Goal: Transaction & Acquisition: Download file/media

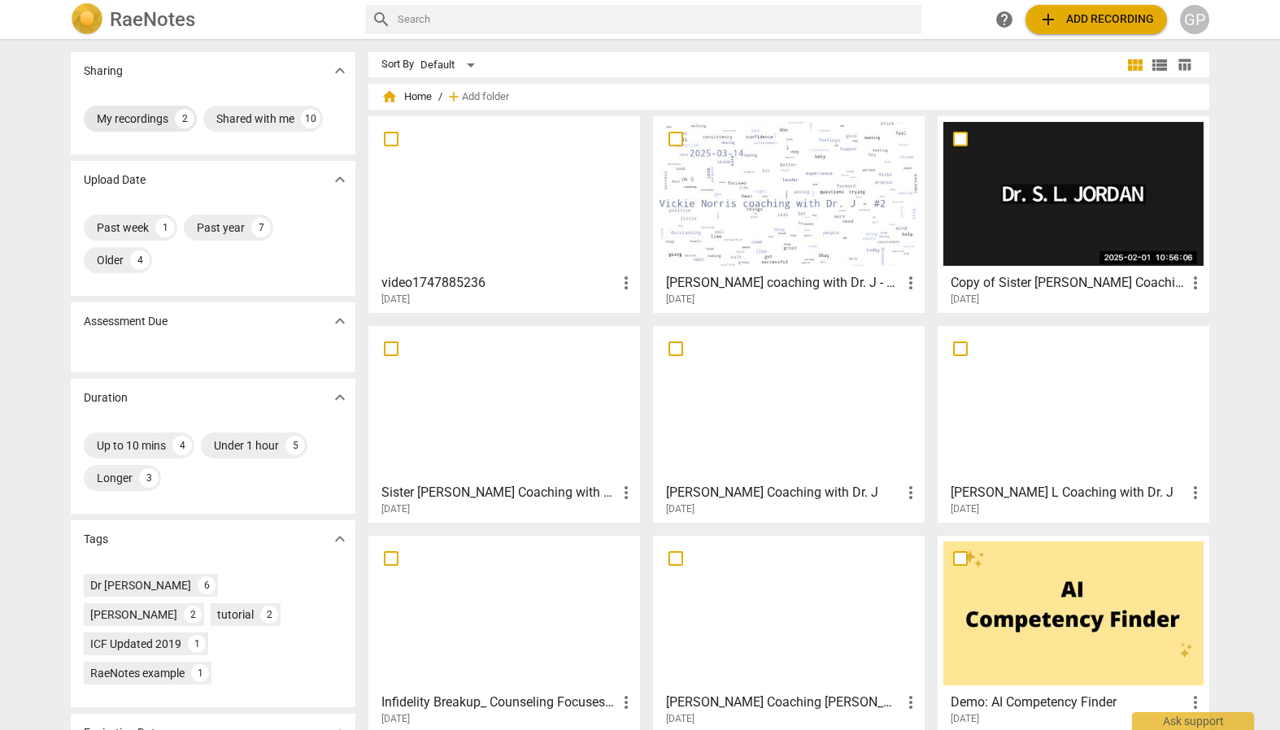
click at [147, 120] on div "My recordings" at bounding box center [133, 119] width 72 height 16
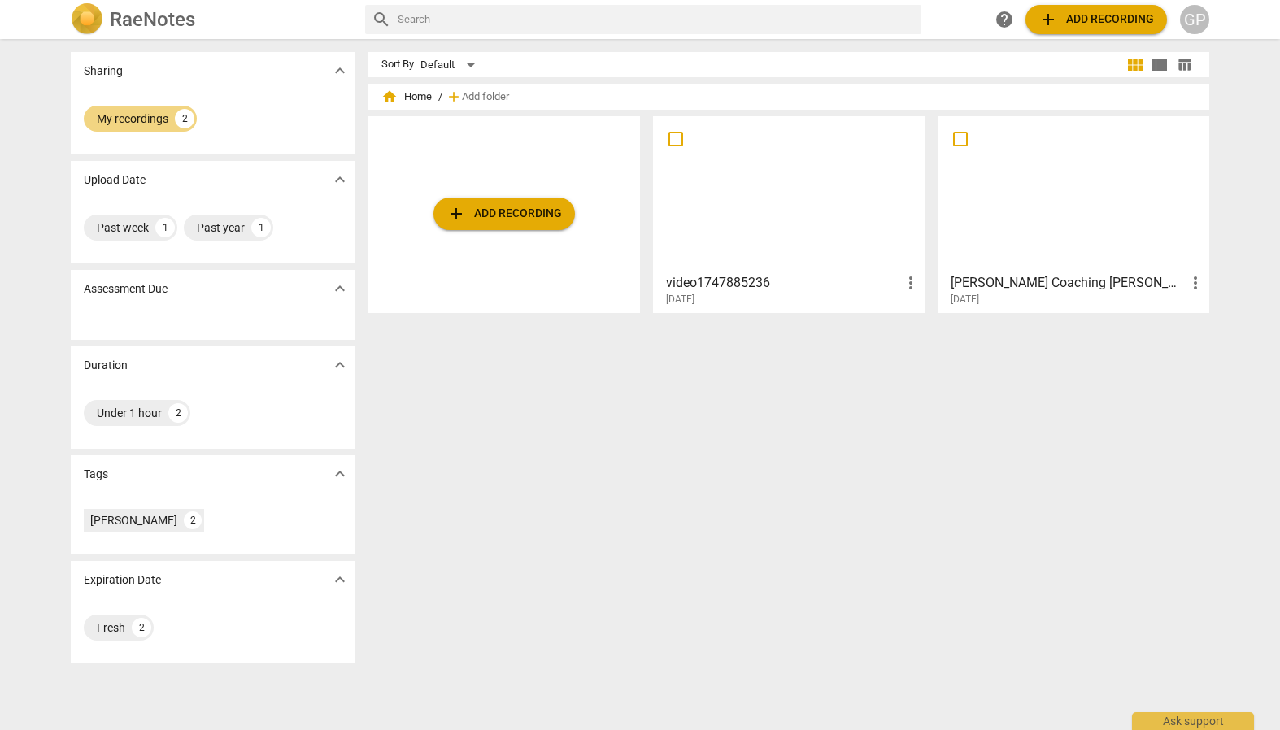
click at [757, 193] on div at bounding box center [789, 194] width 260 height 144
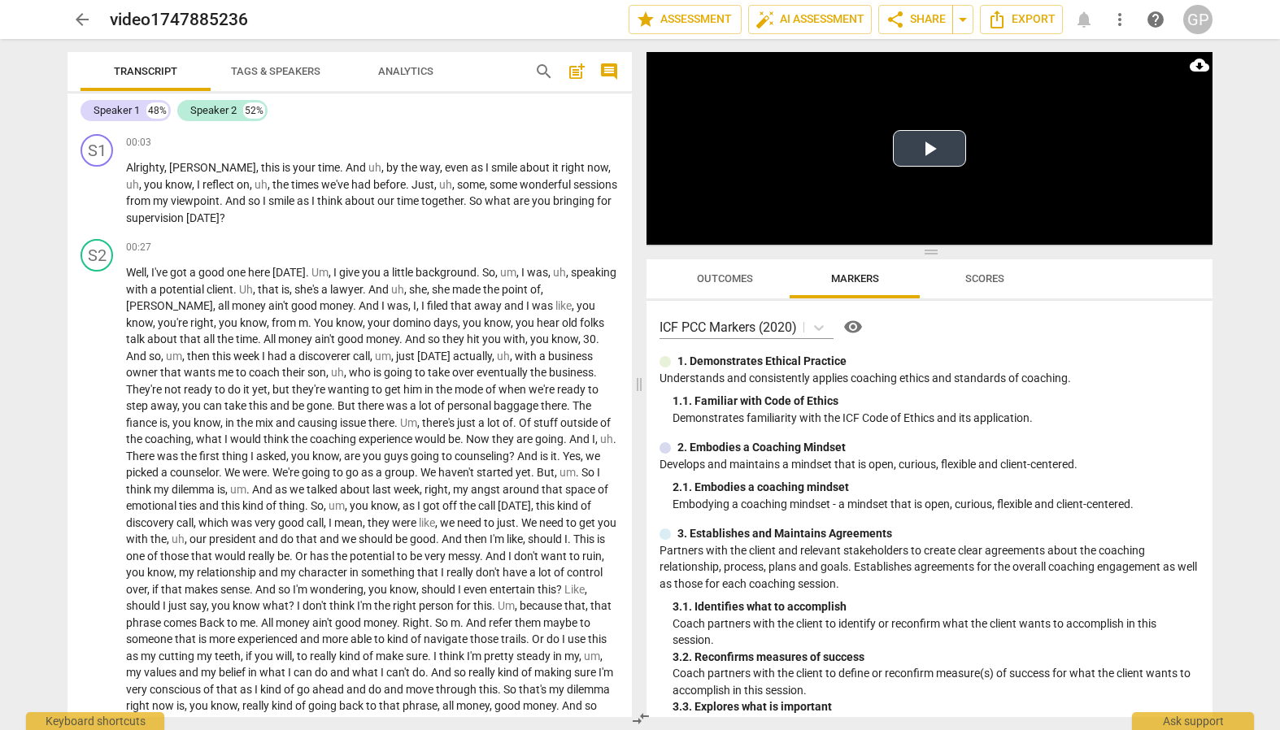
click at [928, 149] on button "Play Video" at bounding box center [929, 148] width 73 height 37
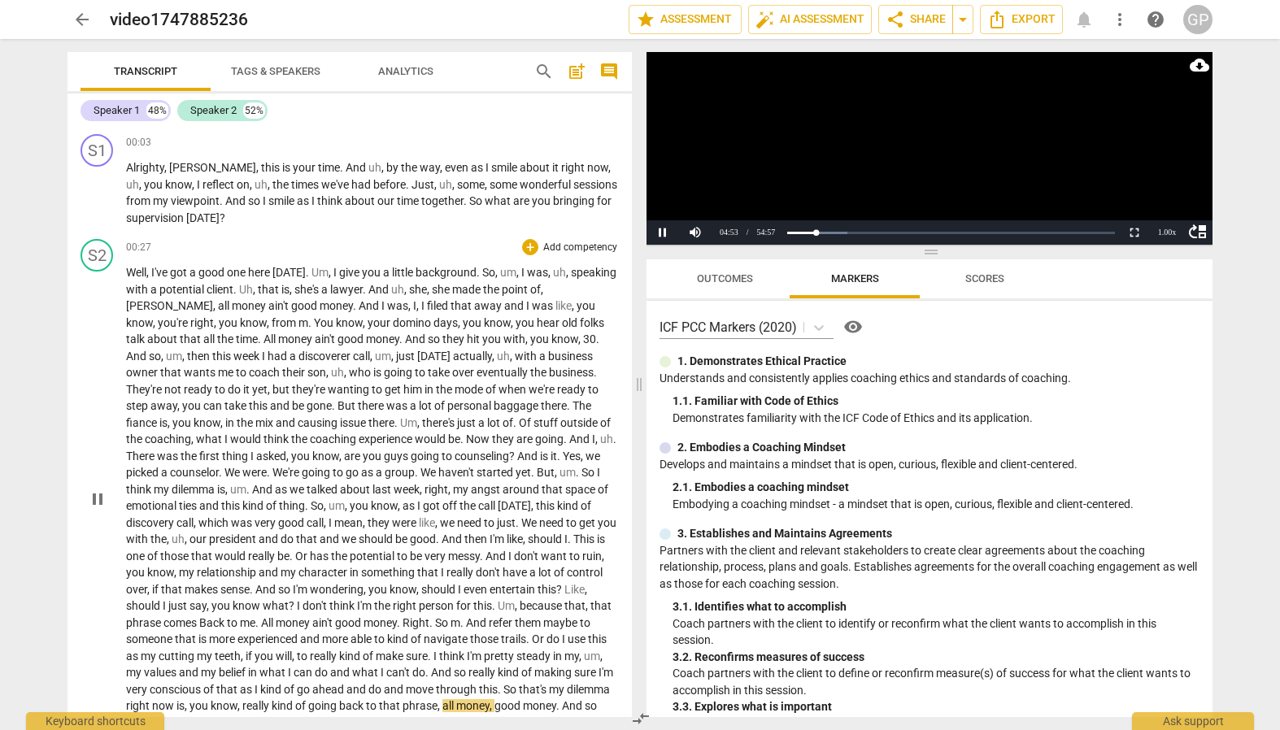
click at [447, 566] on span "I" at bounding box center [444, 572] width 6 height 13
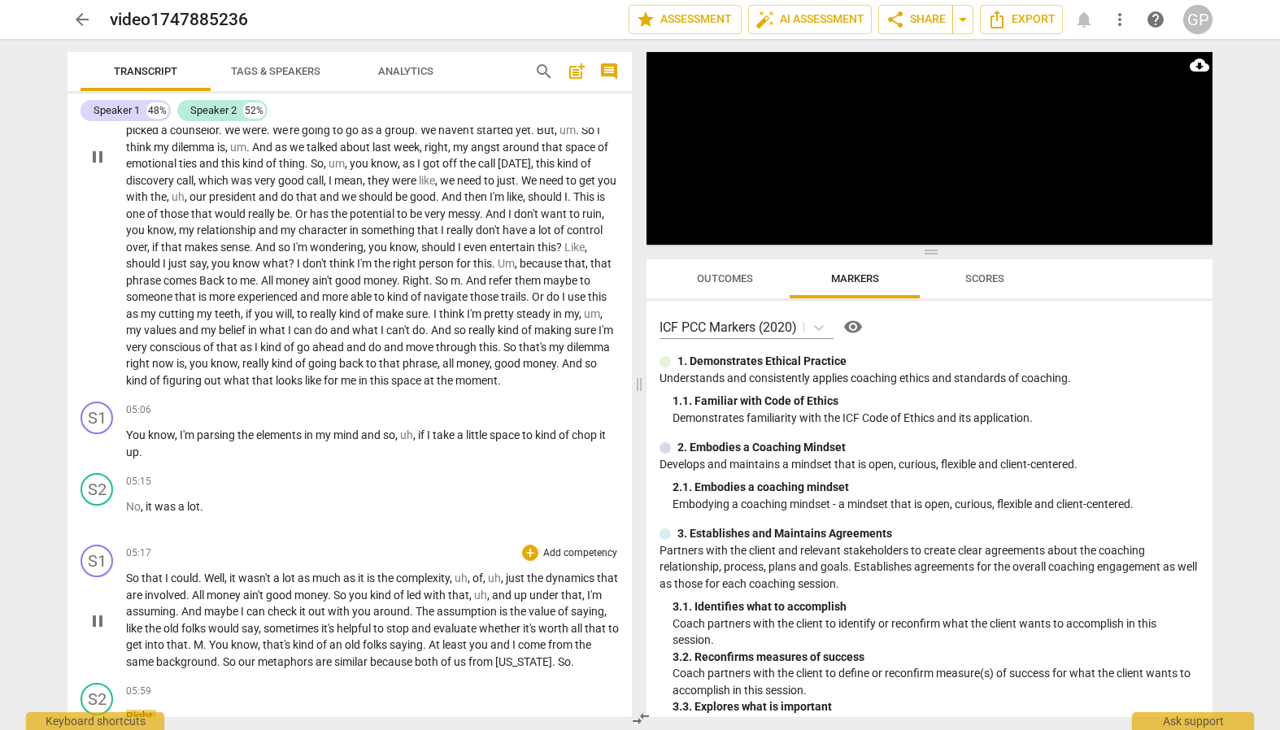
scroll to position [997, 0]
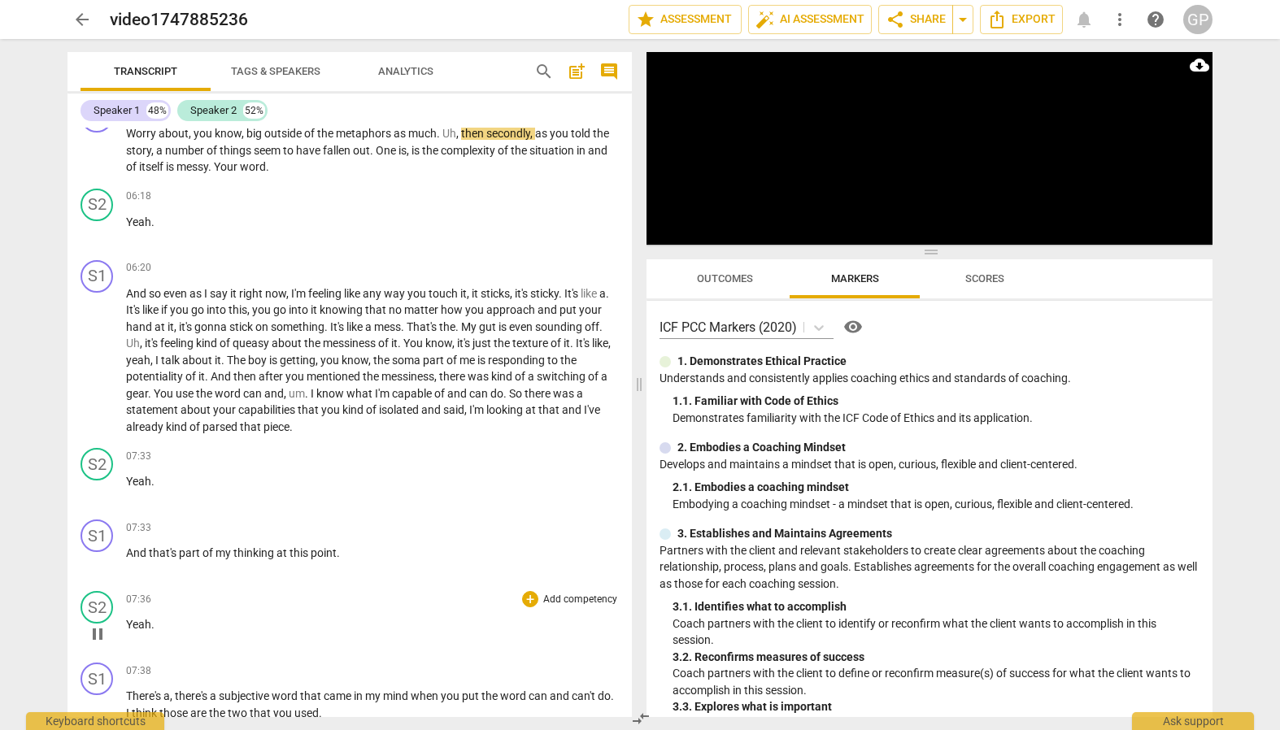
click at [367, 628] on p "Yeah ." at bounding box center [372, 625] width 493 height 17
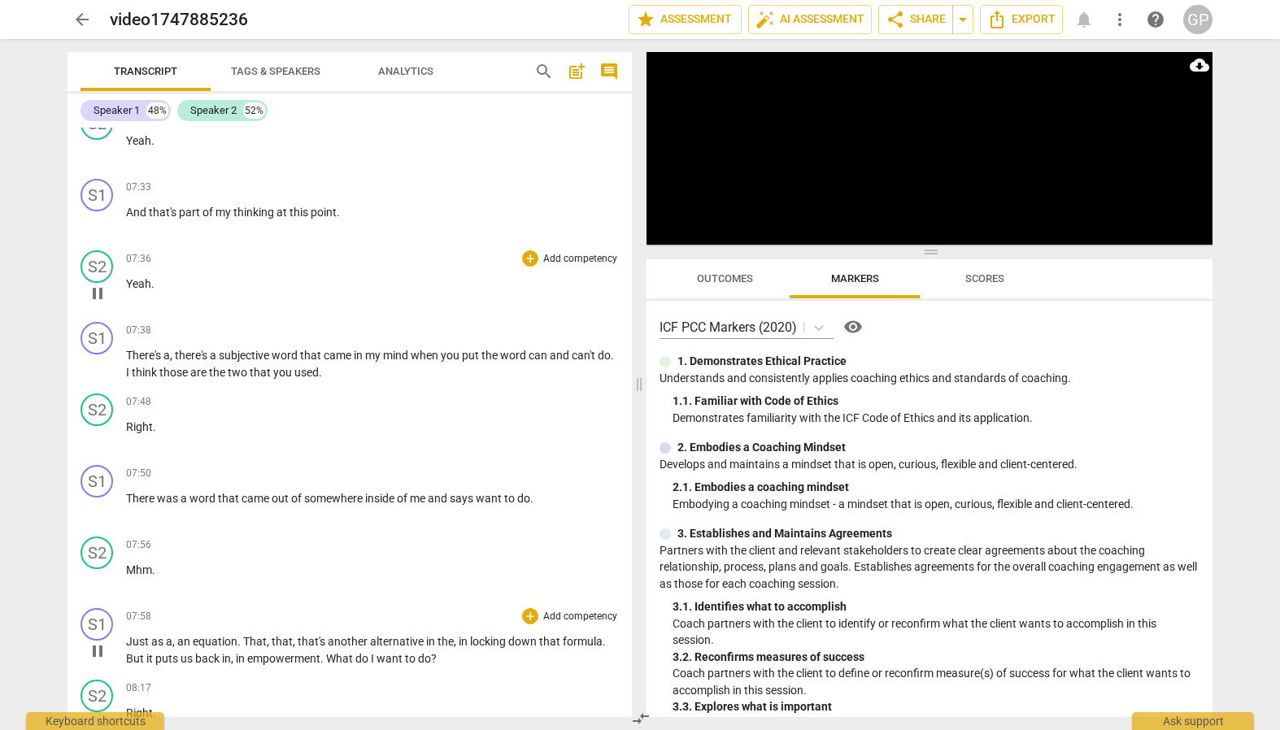
scroll to position [867, 0]
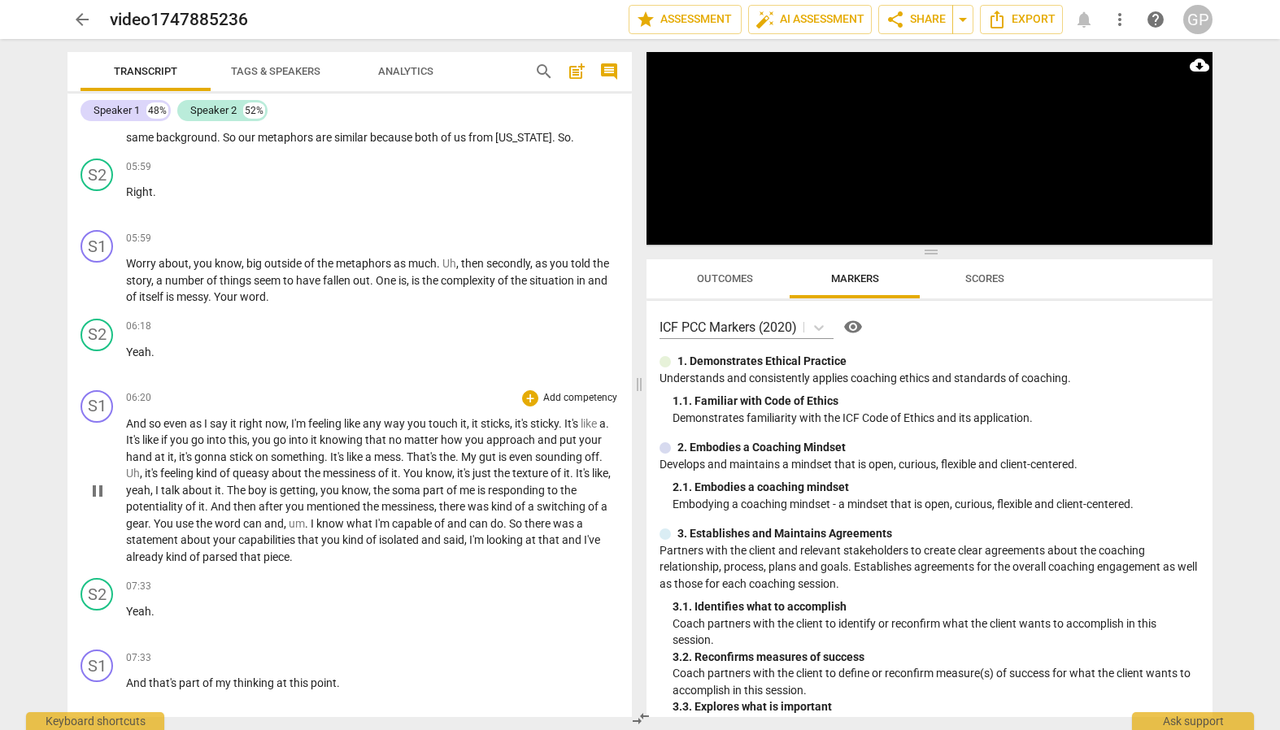
click at [338, 548] on div "S1 play_arrow pause 00:03 + Add competency keyboard_arrow_right Alrighty , Bruc…" at bounding box center [350, 423] width 564 height 590
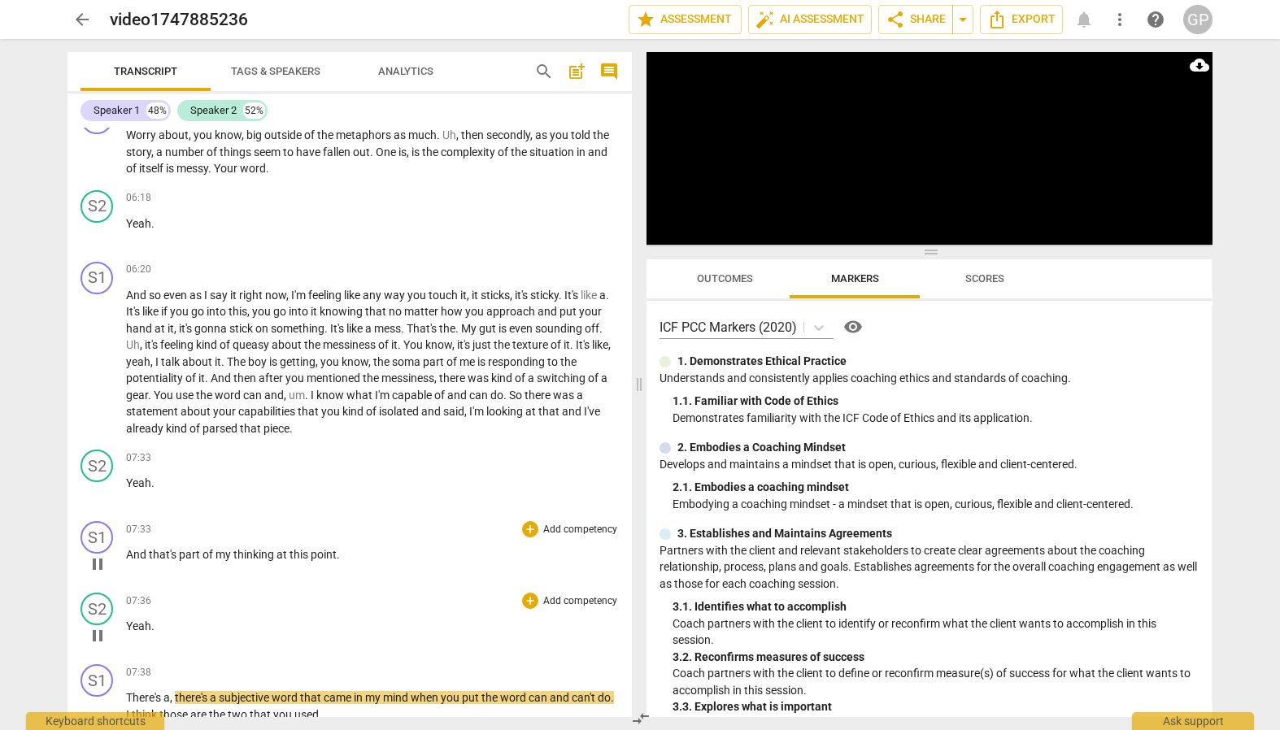
scroll to position [1339, 0]
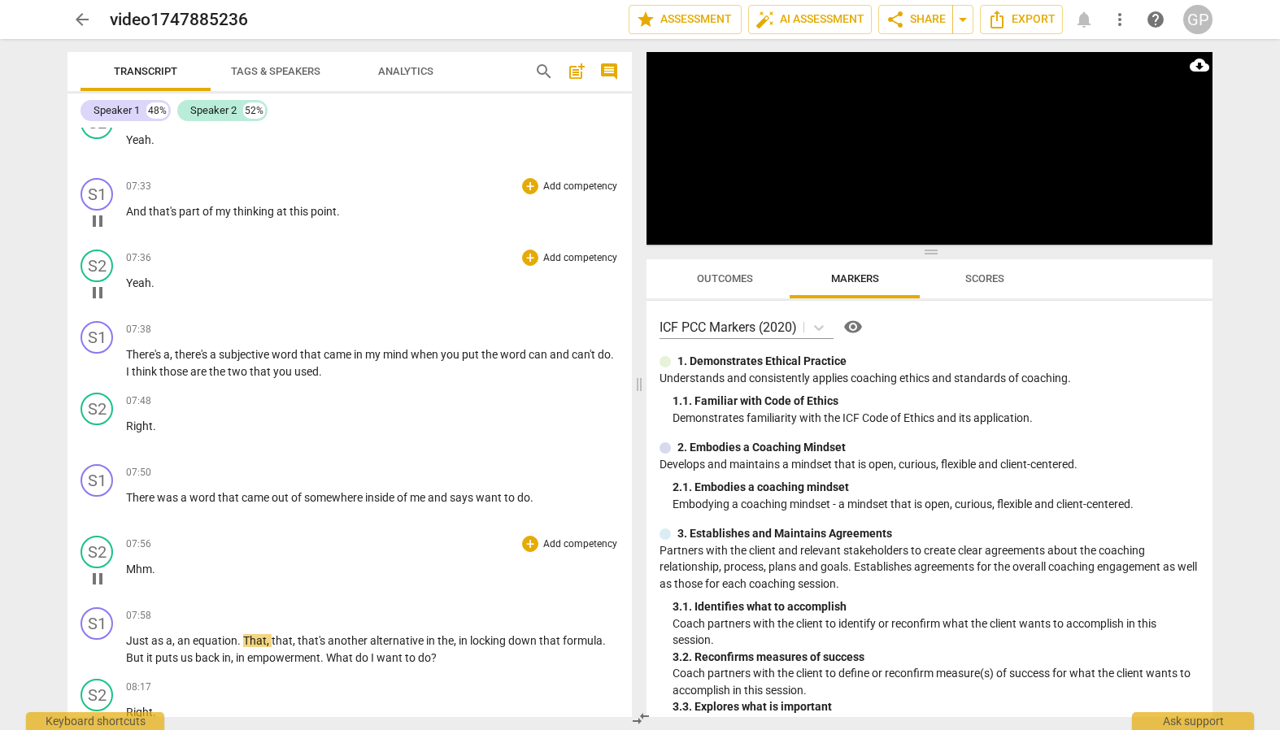
click at [320, 578] on div "07:56 + Add competency keyboard_arrow_right Mhm ." at bounding box center [372, 565] width 493 height 59
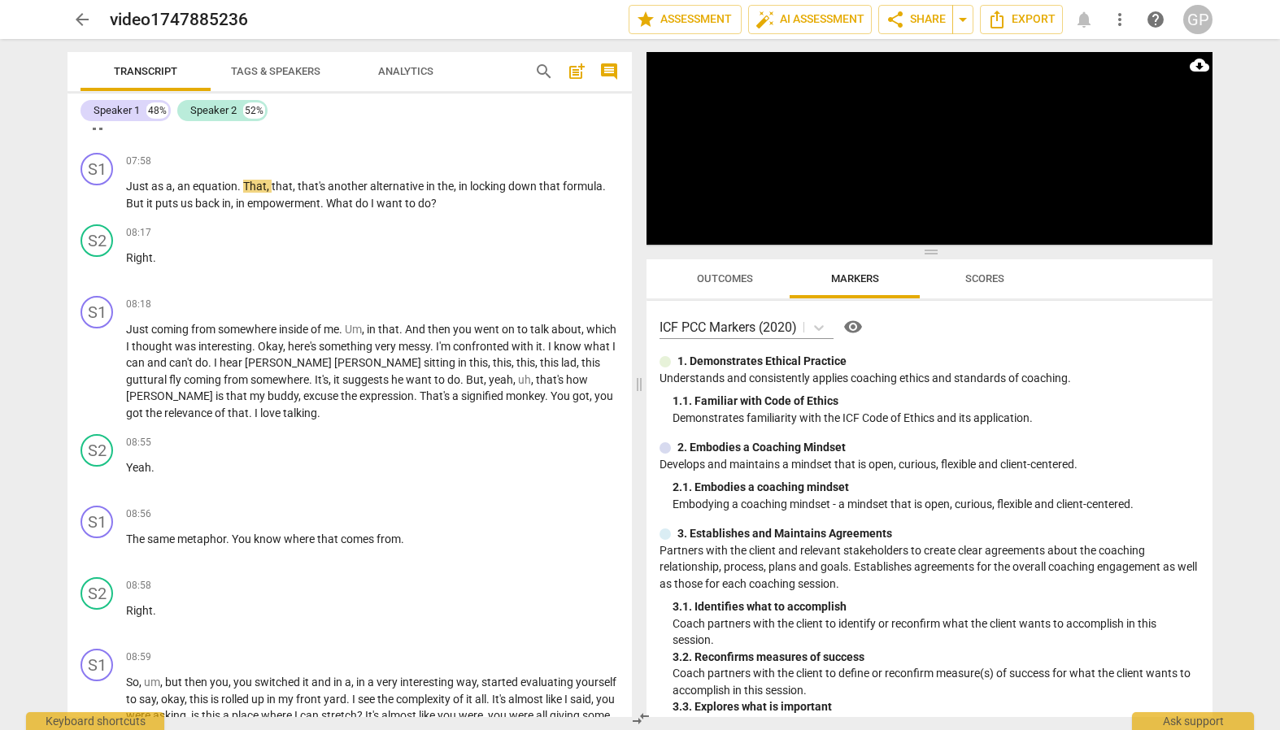
scroll to position [1802, 0]
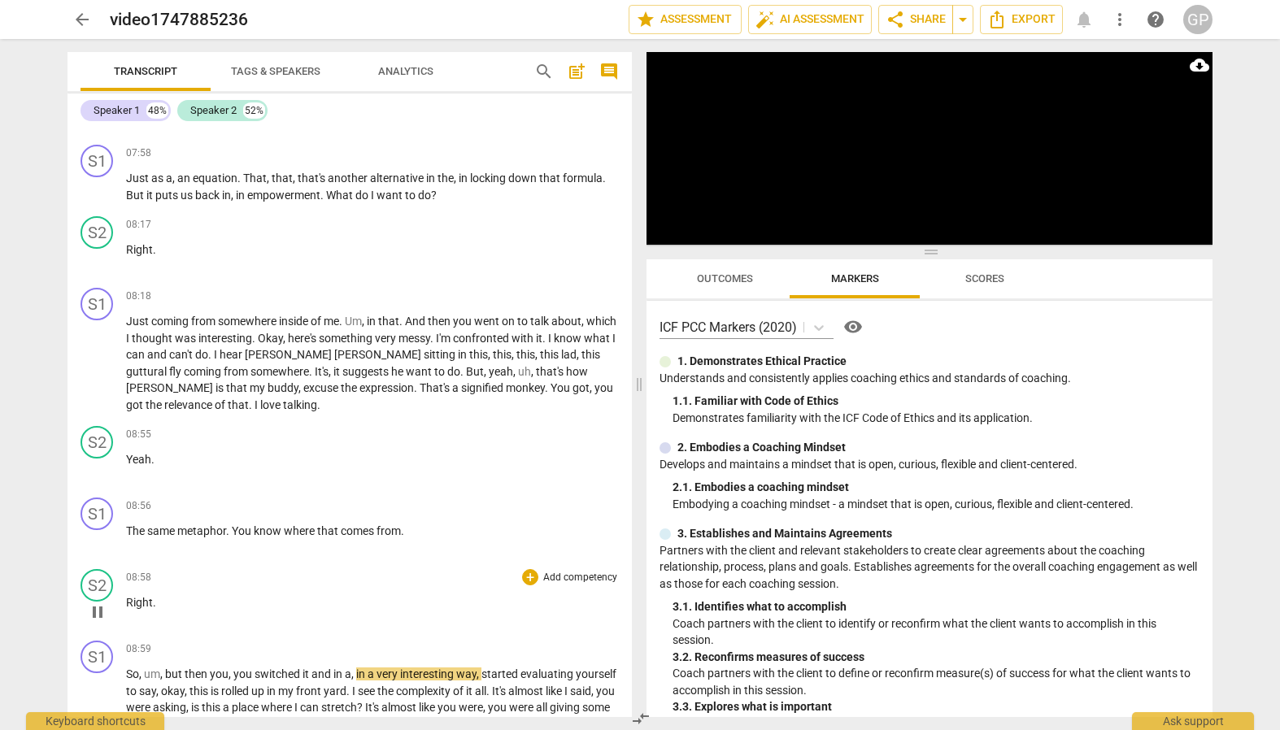
click at [351, 608] on div "08:58 + Add competency keyboard_arrow_right Right ." at bounding box center [372, 598] width 493 height 59
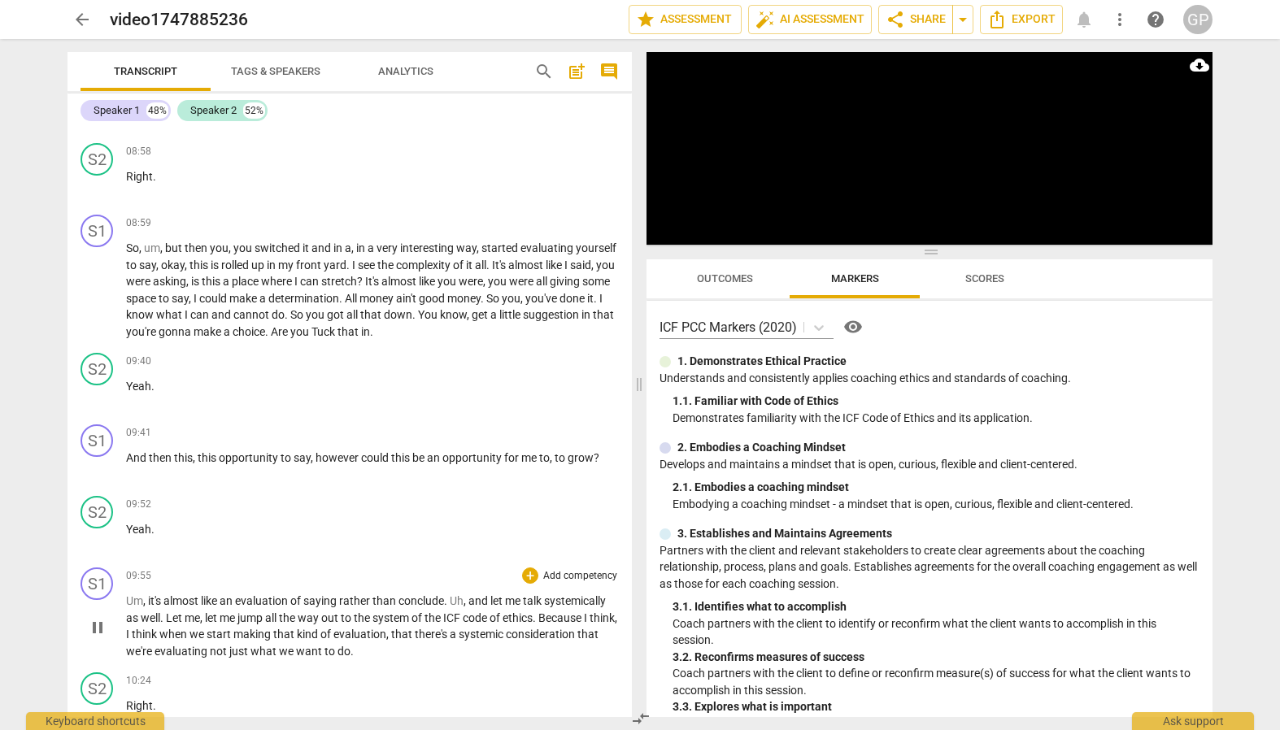
scroll to position [2861, 0]
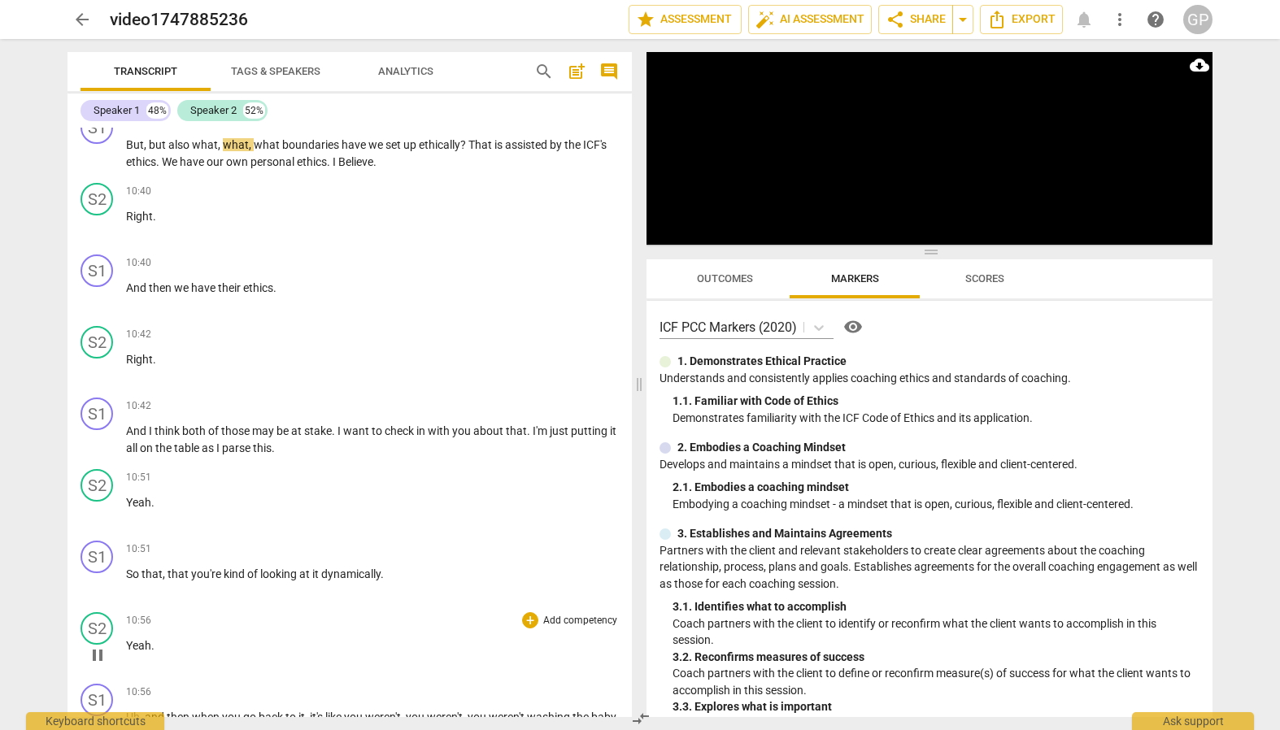
click at [316, 644] on div "10:56 + Add competency keyboard_arrow_right Yeah ." at bounding box center [372, 641] width 493 height 59
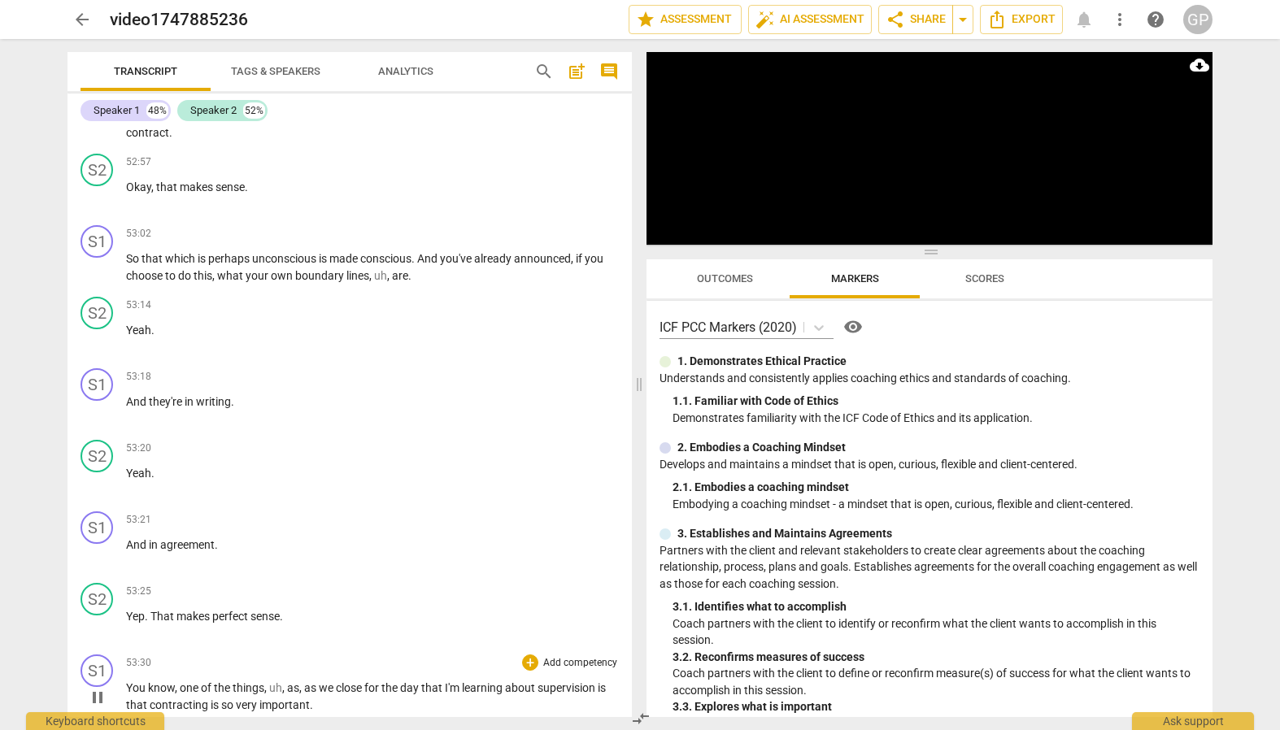
scroll to position [15517, 0]
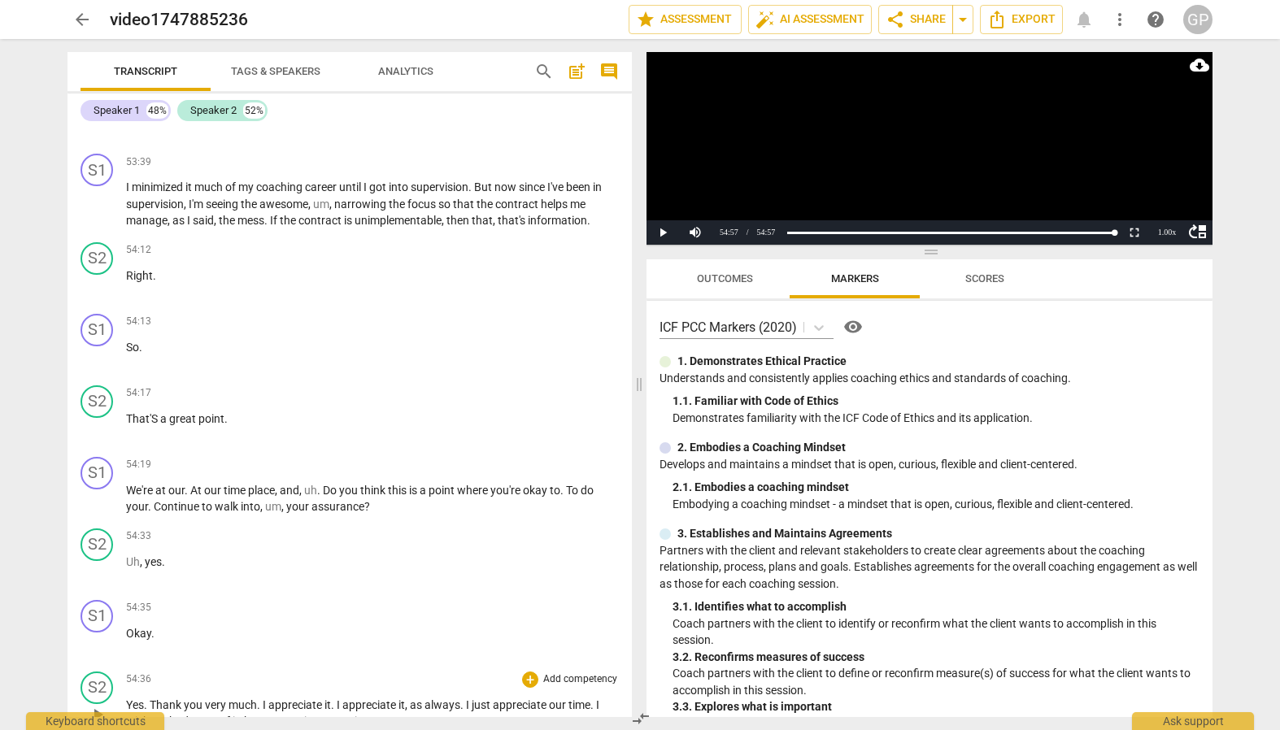
click at [278, 715] on span "appreciate" at bounding box center [297, 721] width 56 height 13
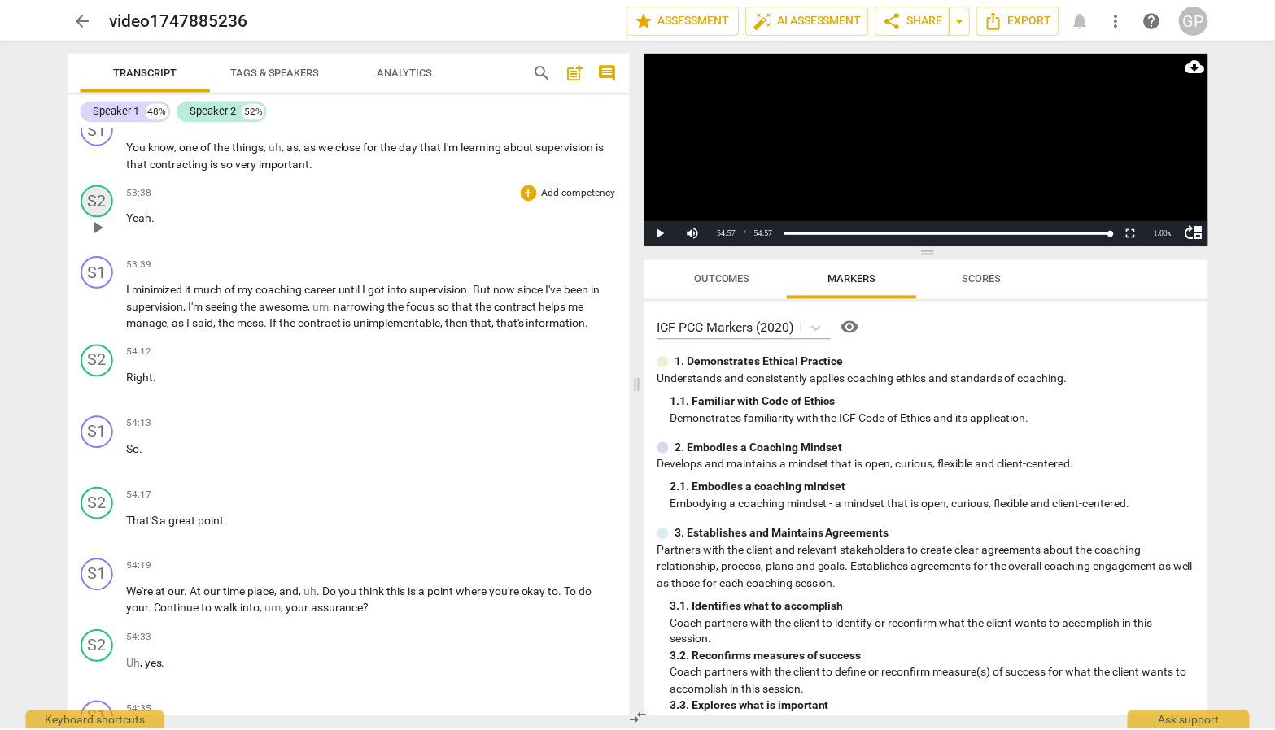
scroll to position [15413, 0]
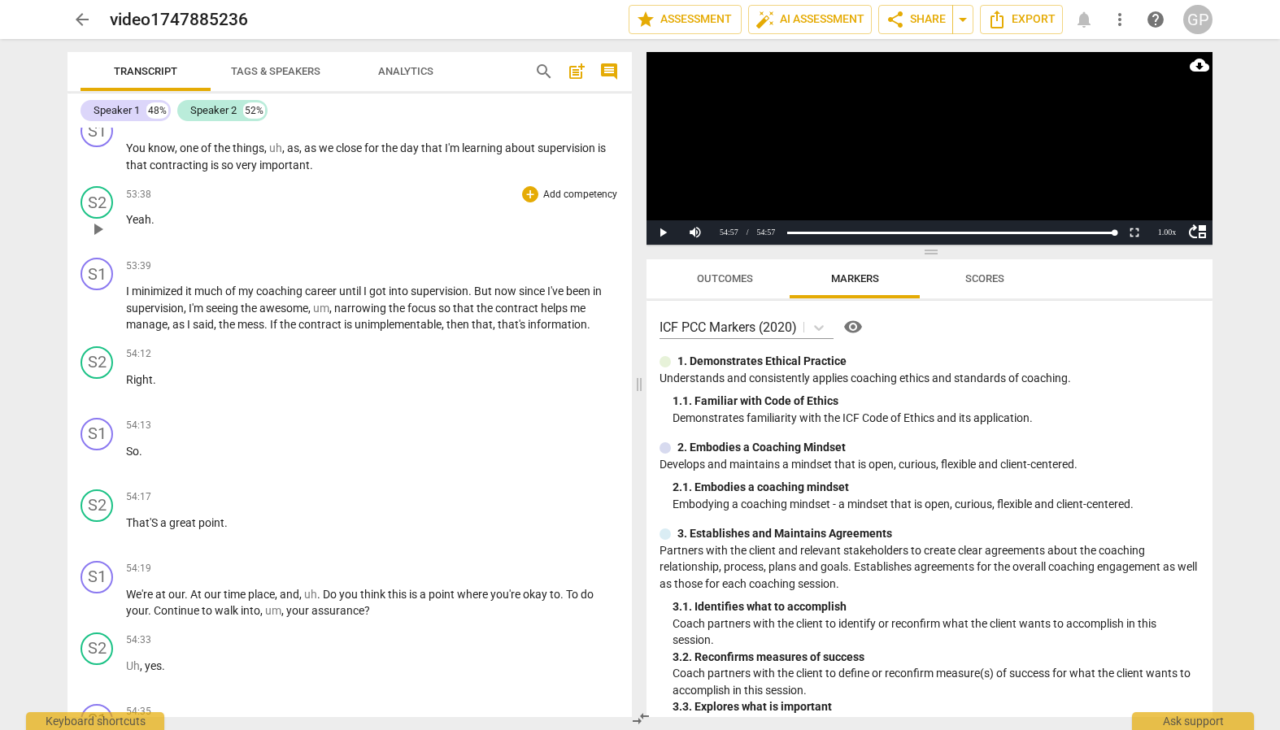
drag, startPoint x: 469, startPoint y: 713, endPoint x: 124, endPoint y: 130, distance: 677.5
click at [124, 132] on div "S1 play_arrow pause 00:03 + Add competency keyboard_arrow_right Alrighty , Bruc…" at bounding box center [350, 423] width 564 height 590
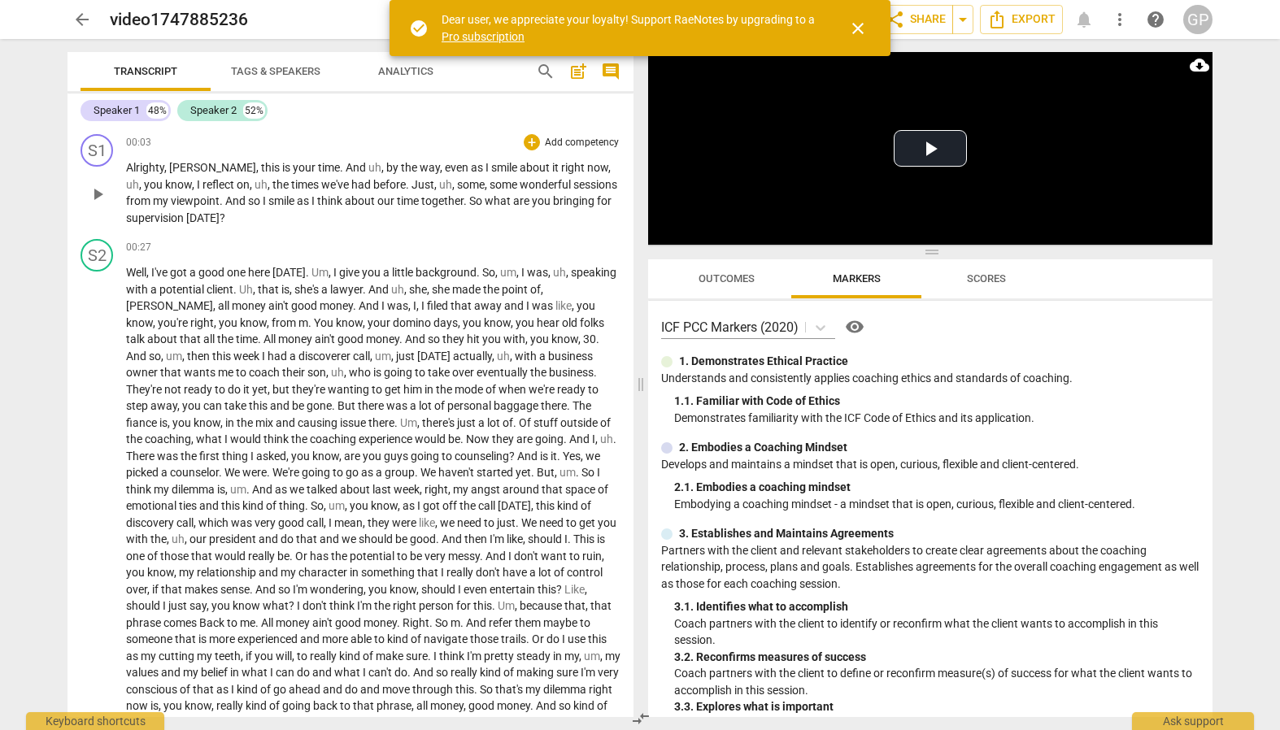
drag, startPoint x: 119, startPoint y: 136, endPoint x: 162, endPoint y: 186, distance: 66.3
click at [162, 187] on div "S1 play_arrow pause 00:03 + Add competency keyboard_arrow_right Alrighty , [PER…" at bounding box center [351, 180] width 566 height 105
click at [859, 28] on span "close" at bounding box center [858, 29] width 20 height 20
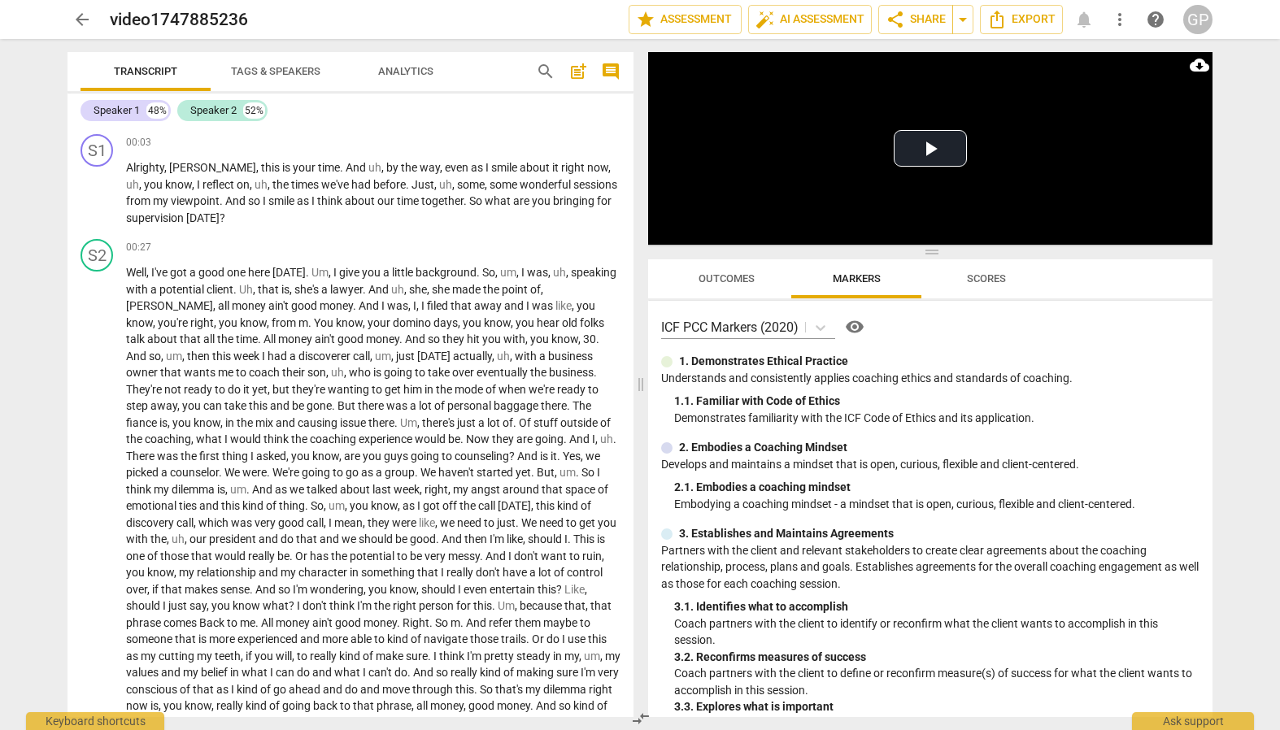
click at [55, 50] on div "Transcript Tags & Speakers Analytics search post_add comment Speaker 1 48% Spea…" at bounding box center [347, 384] width 586 height 691
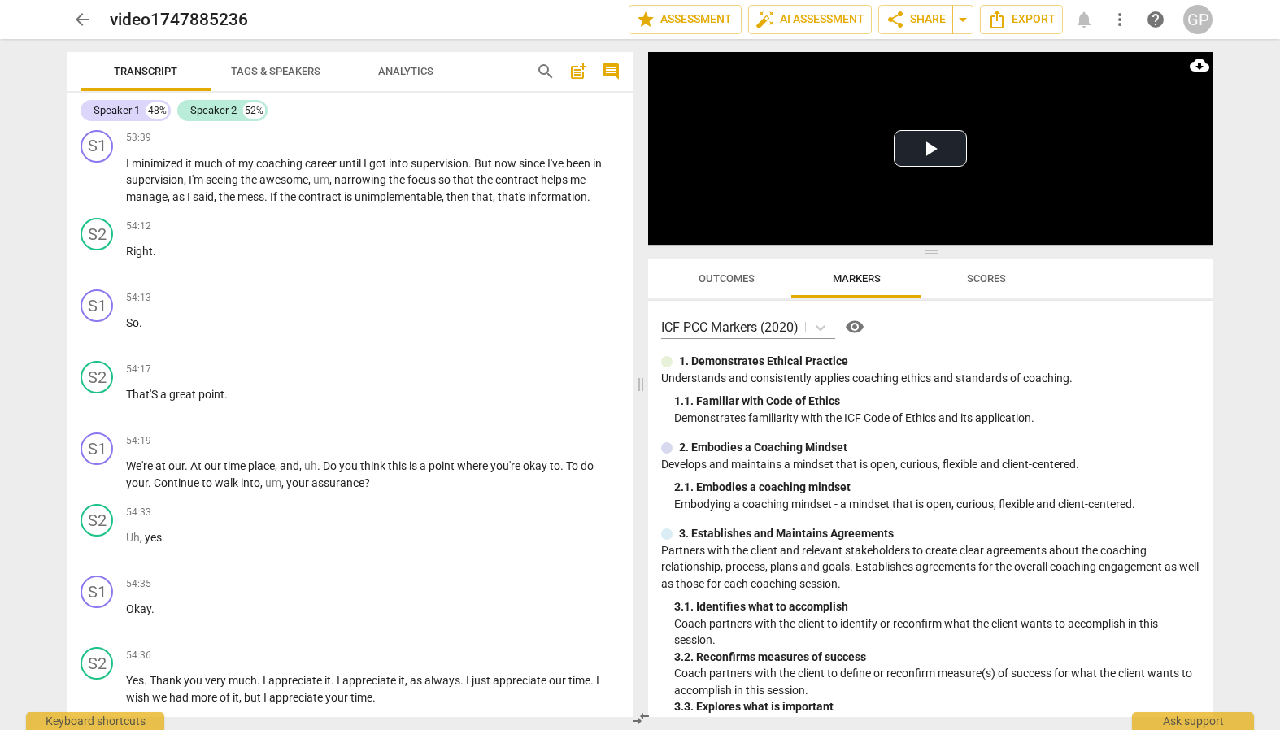
scroll to position [15614, 0]
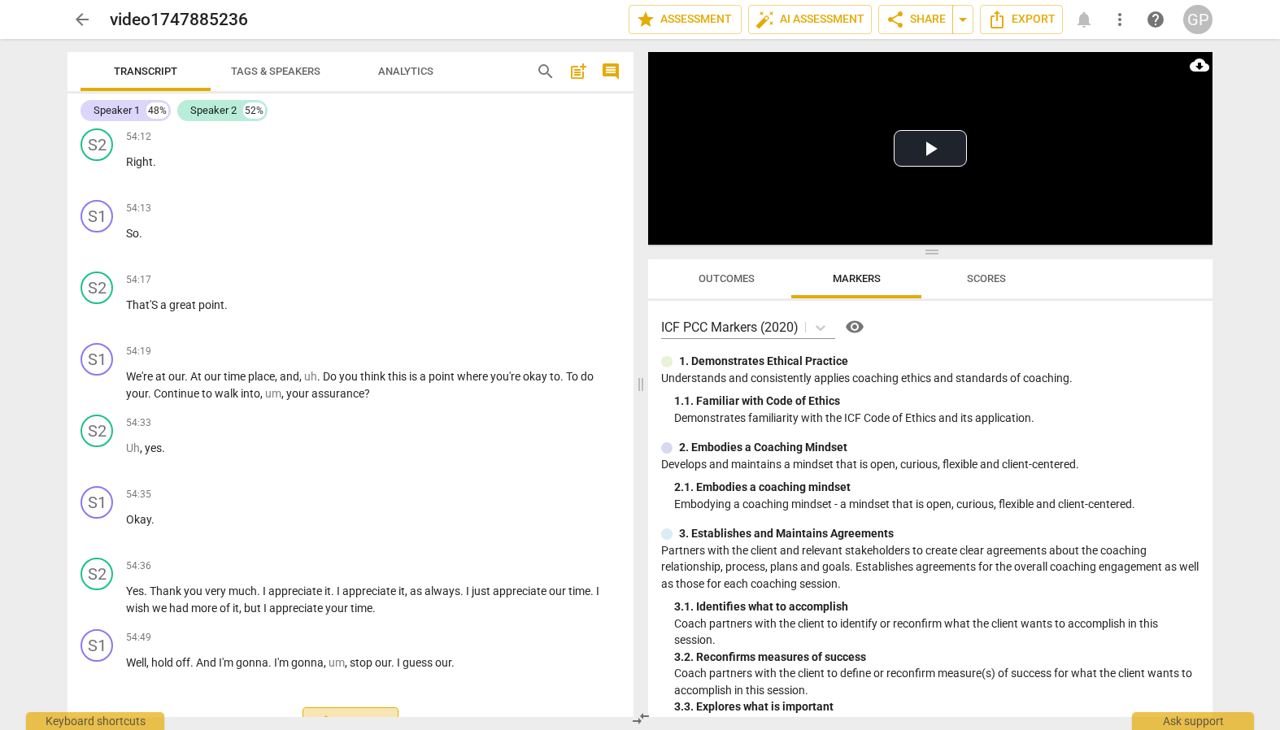
click at [357, 715] on span "Export" at bounding box center [350, 725] width 68 height 20
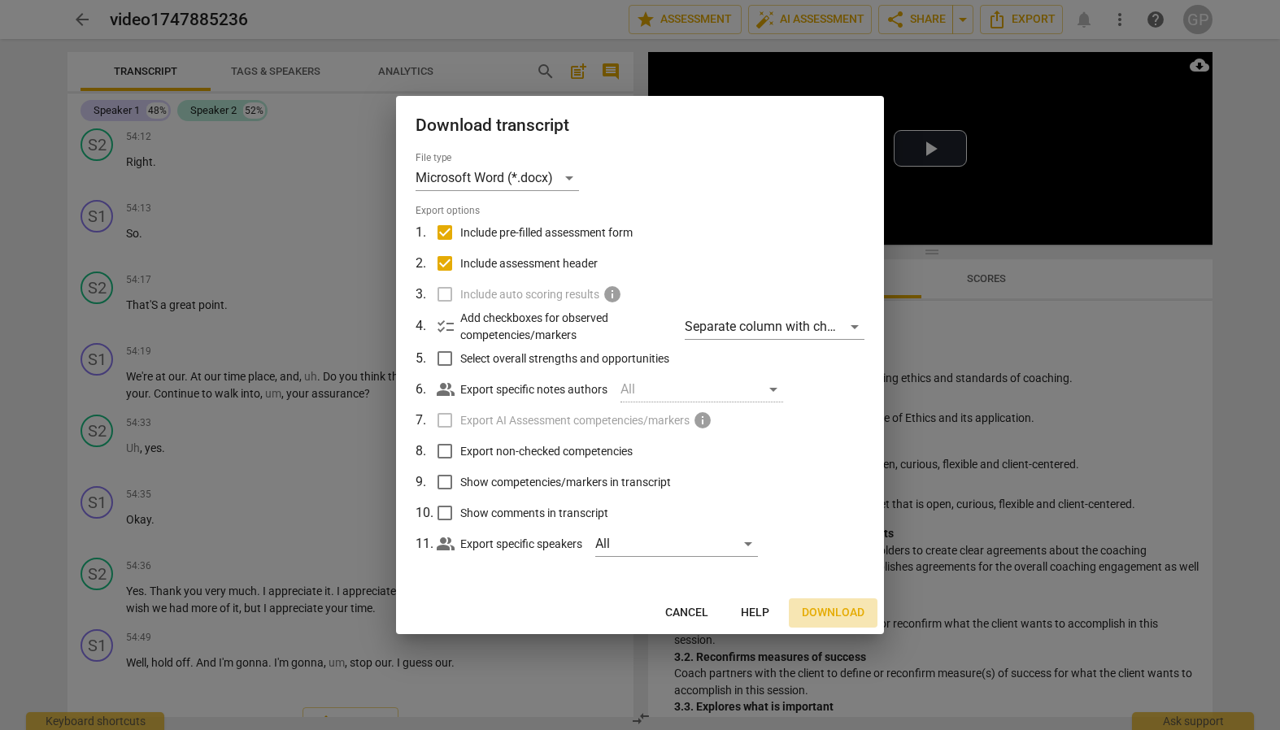
click at [822, 609] on span "Download" at bounding box center [833, 613] width 63 height 16
